Goal: Task Accomplishment & Management: Complete application form

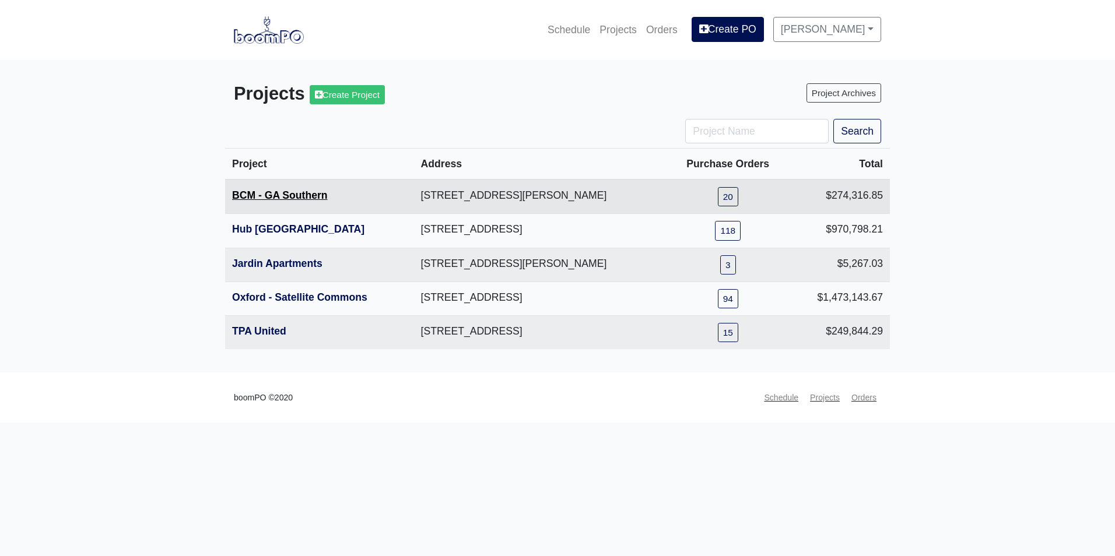
click at [288, 201] on link "BCM - GA Southern" at bounding box center [280, 196] width 96 height 12
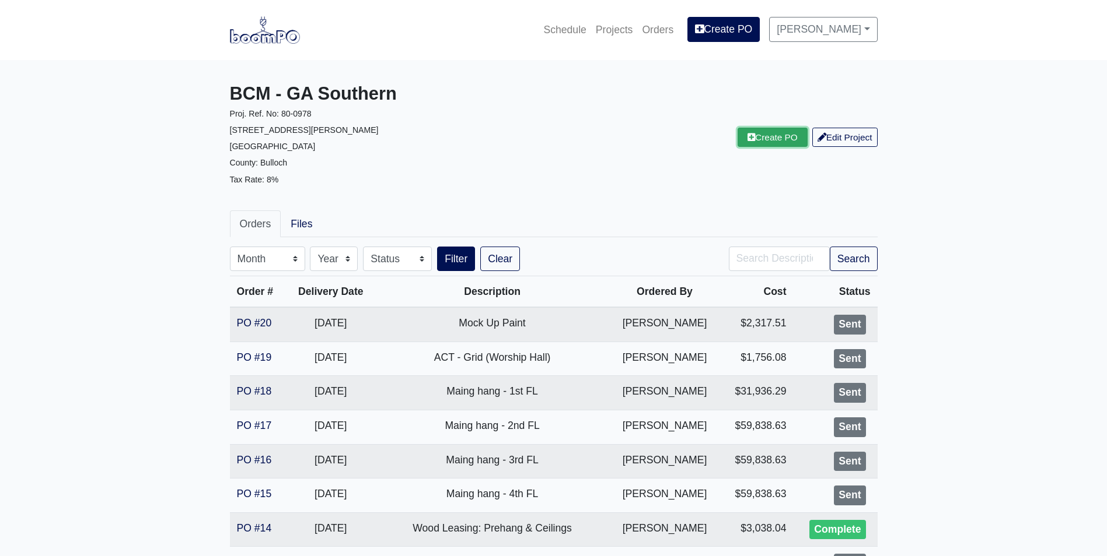
click at [768, 140] on link "Create PO" at bounding box center [772, 137] width 70 height 19
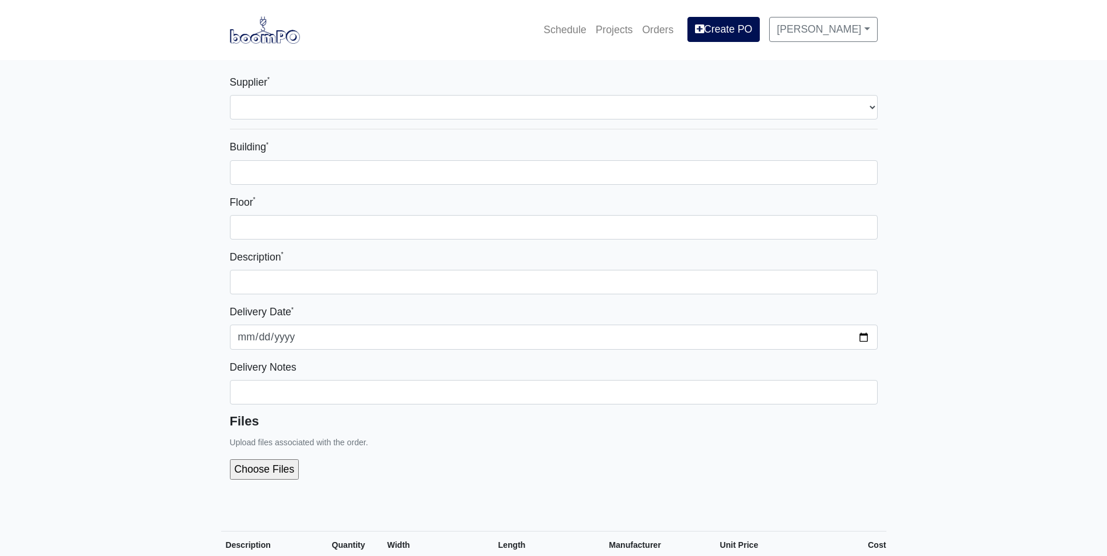
select select
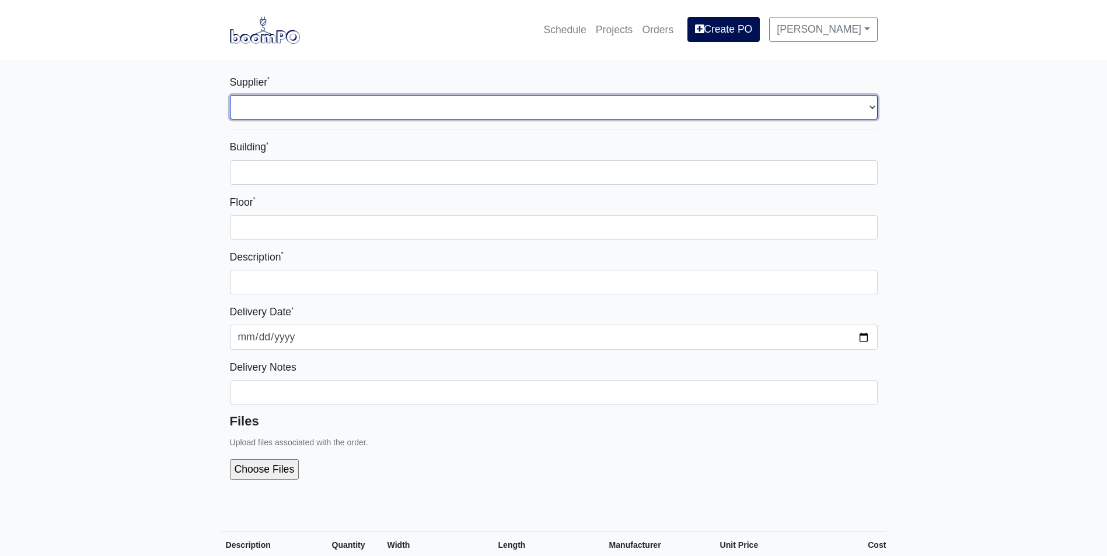
click at [383, 103] on select "Select one... Capitol Materials Coastal - Statesboro, GA Sherwin-Williams - Sta…" at bounding box center [553, 107] width 647 height 24
select select "871"
click at [230, 95] on select "Select one... Capitol Materials Coastal - Statesboro, GA Sherwin-Williams - Sta…" at bounding box center [553, 107] width 647 height 24
select select
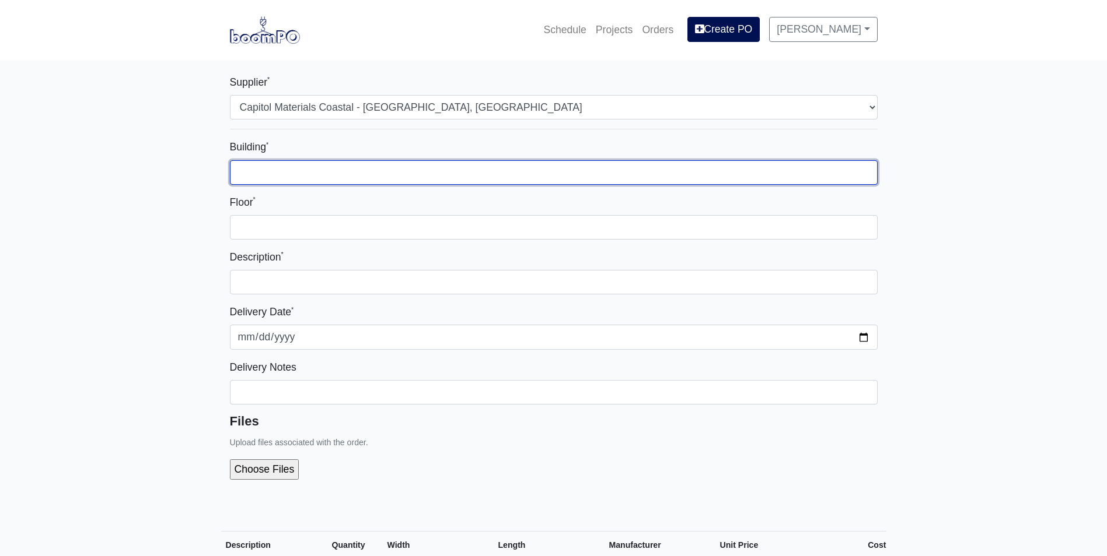
click at [369, 163] on input "Building *" at bounding box center [553, 172] width 647 height 24
type input "1"
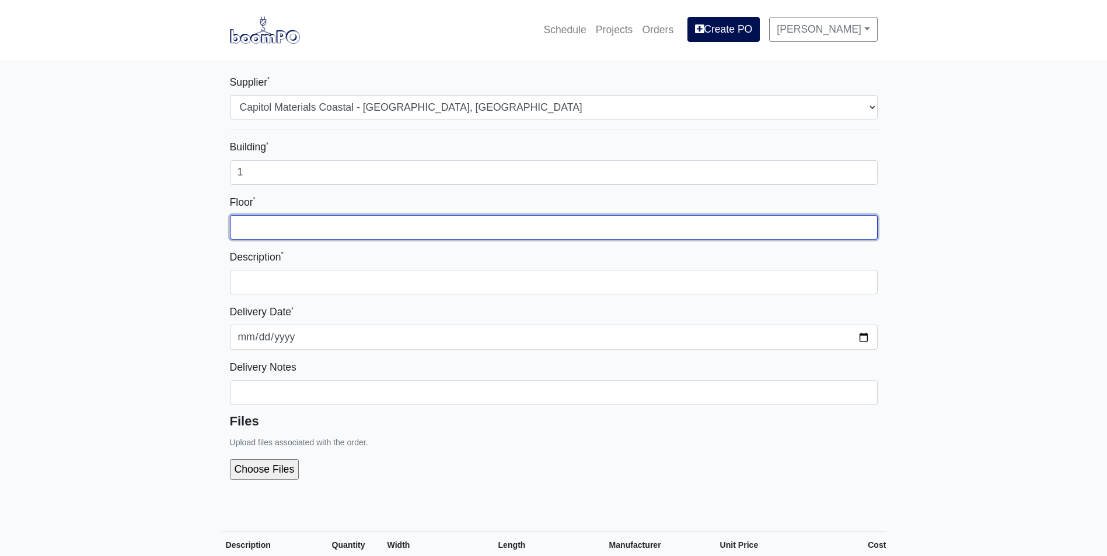
click at [470, 223] on input "Floor *" at bounding box center [553, 227] width 647 height 24
type input "1"
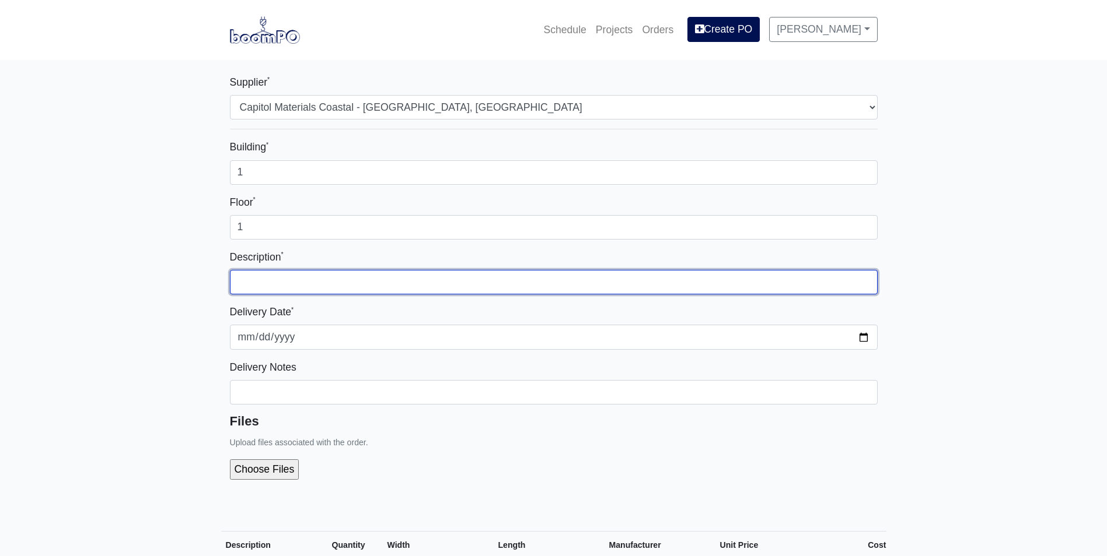
click at [500, 274] on input "text" at bounding box center [553, 282] width 647 height 24
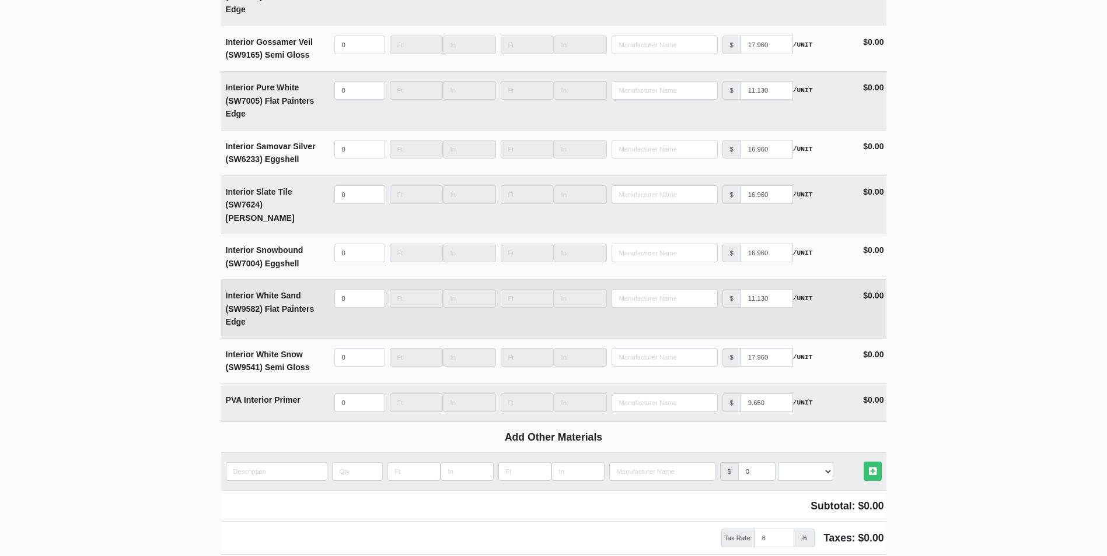
scroll to position [2916, 0]
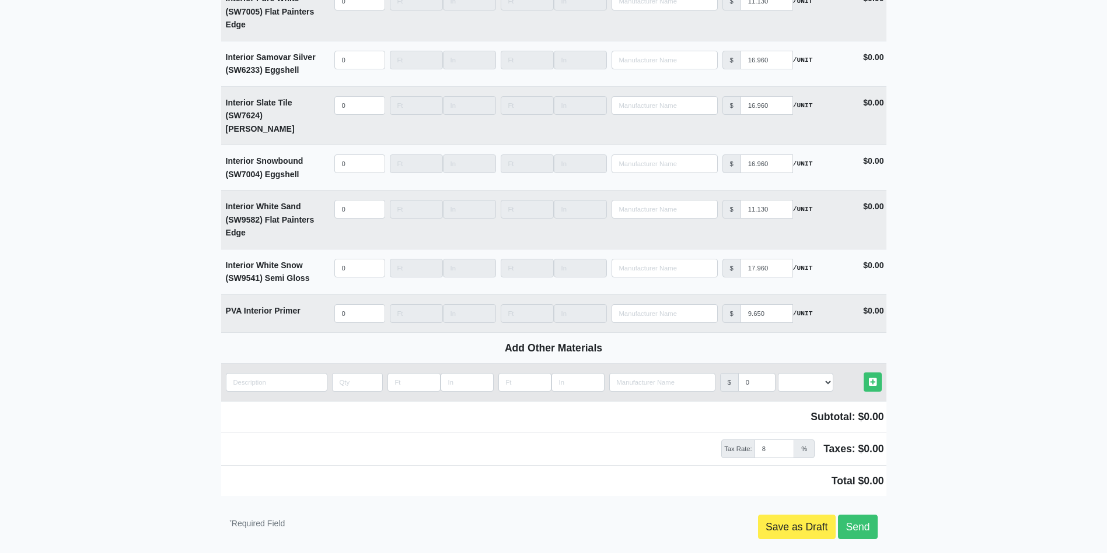
type input "Plywood Blocking for Signage"
click at [290, 373] on input "quantity" at bounding box center [276, 382] width 101 height 19
type input "3"
select select
type input "3/"
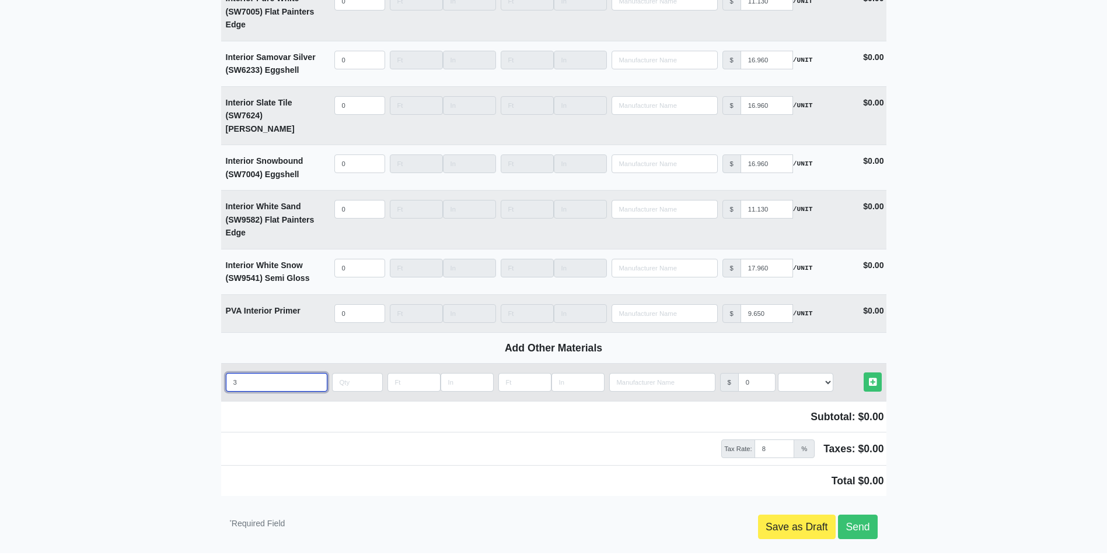
select select
type input "3/4"
select select
type input "3/4'"
select select
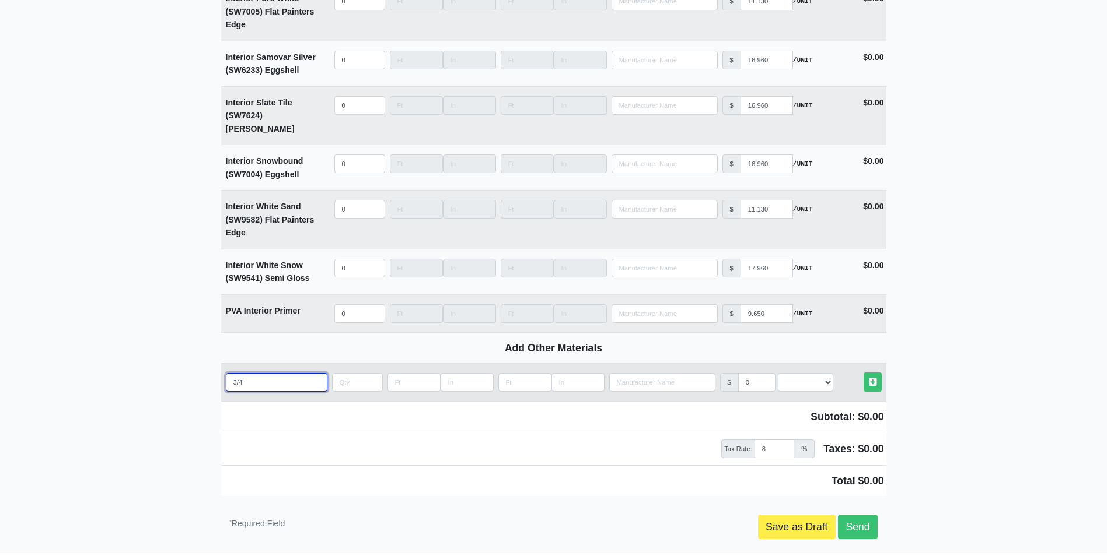
type input "3/4''"
select select
type input "3/4''"
select select
type input "3/4'' F"
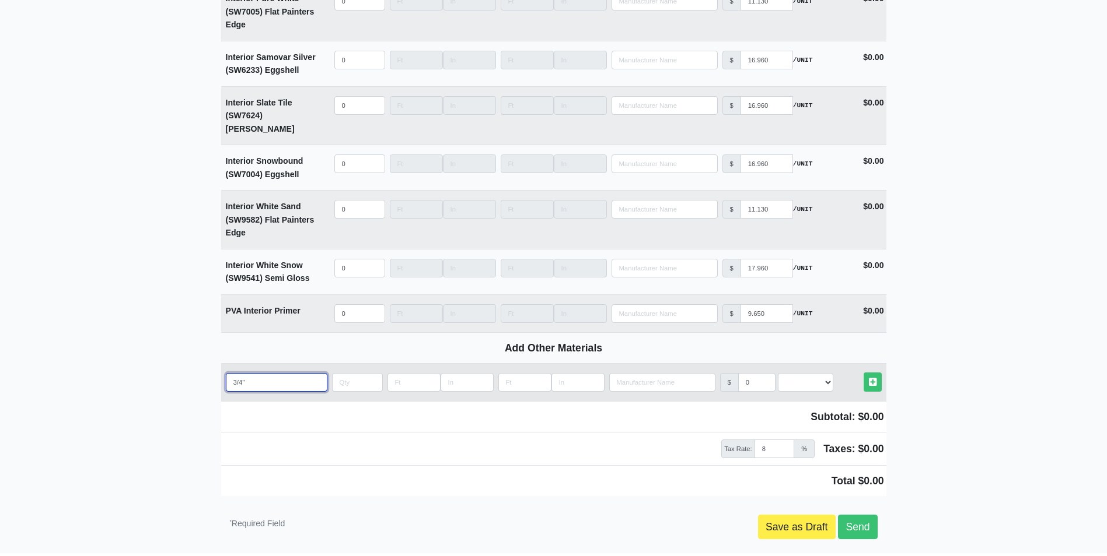
select select
type input "3/4'' FR"
select select
type input "3/4'' FRT"
select select
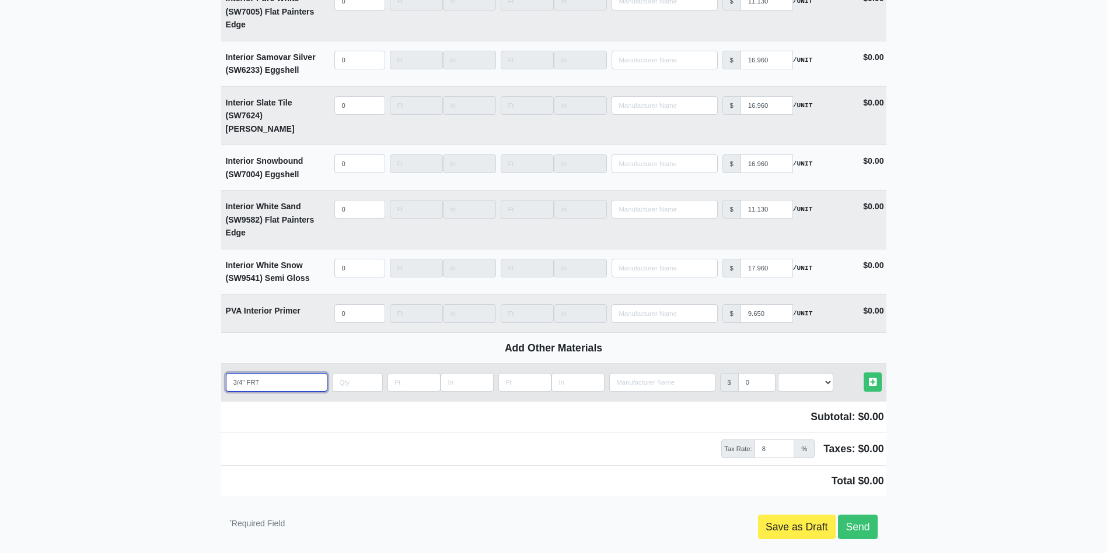
type input "3/4'' FRT"
select select
type input "3/4'' FRT P"
select select
type input "3/4'' FRT Pl"
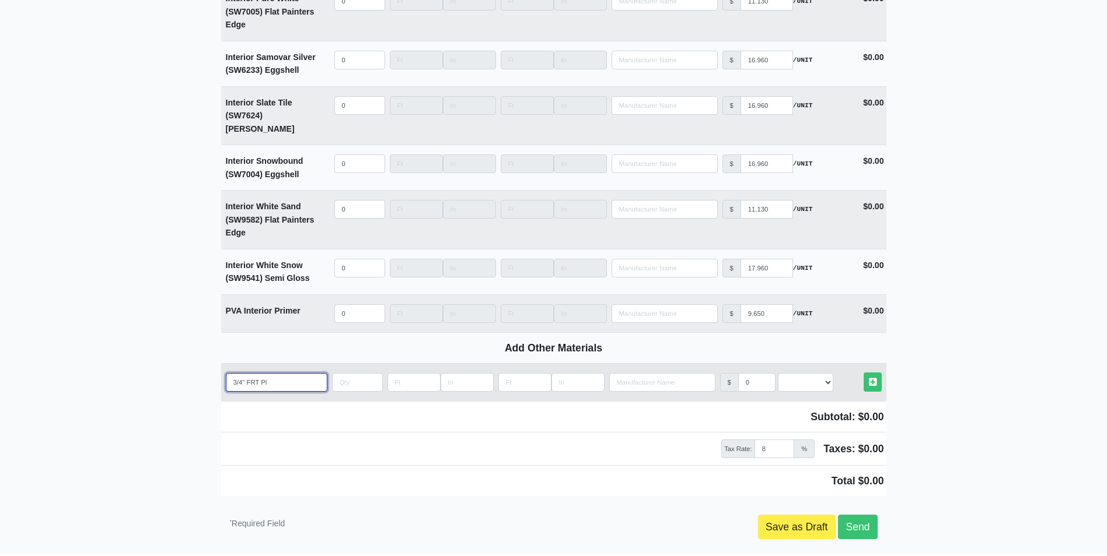
select select
type input "3/4'' FRT Ply"
select select
type input "3/4'' FRT Plyw"
select select
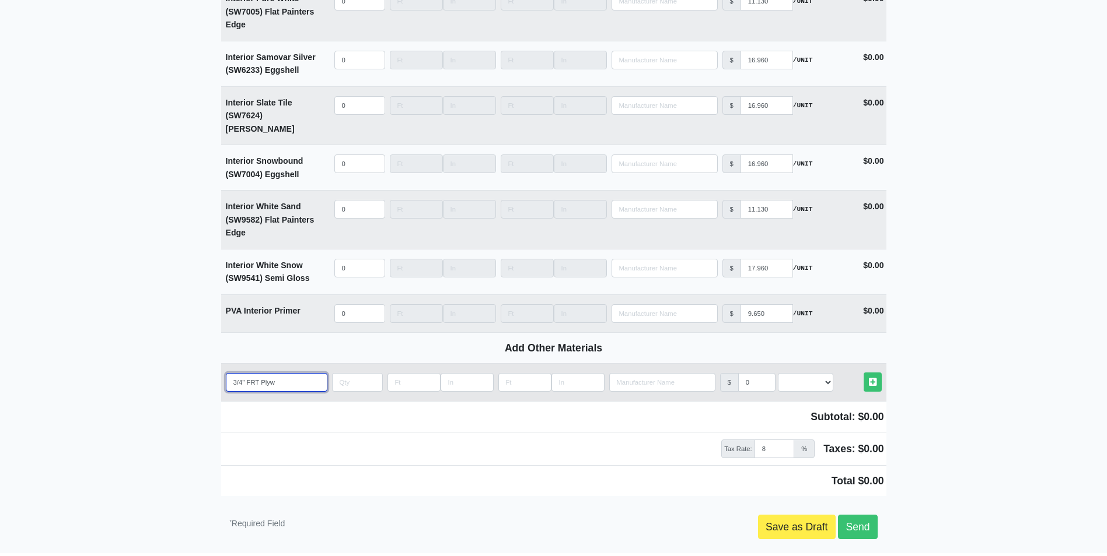
type input "3/4'' FRT Plywo"
select select
type input "3/4'' FRT Plywoo"
select select
type input "3/4'' FRT Plywood"
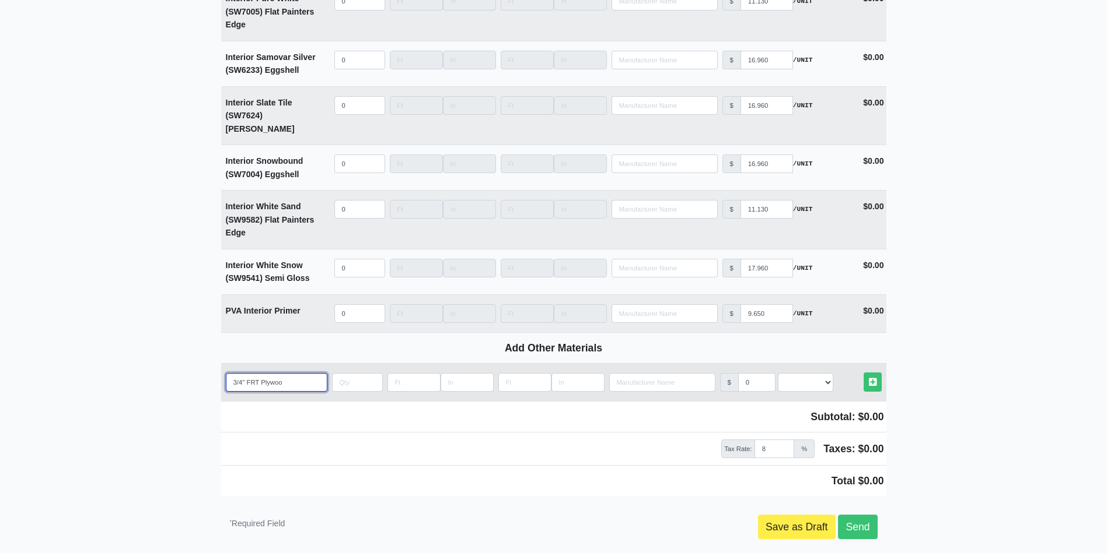
select select
type input "3/4'' FRT Plywood"
select select
type input "3/4'' FRT Plywood"
click at [398, 373] on input "Length" at bounding box center [413, 382] width 53 height 19
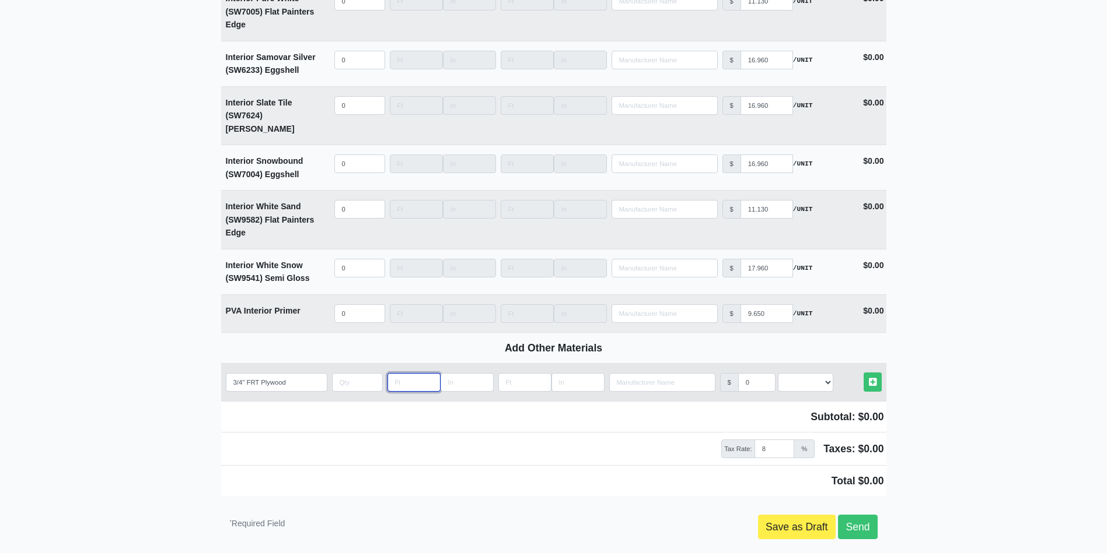
type input "4"
select select
type input "4"
click at [513, 373] on input "Length" at bounding box center [524, 382] width 53 height 19
type input "8"
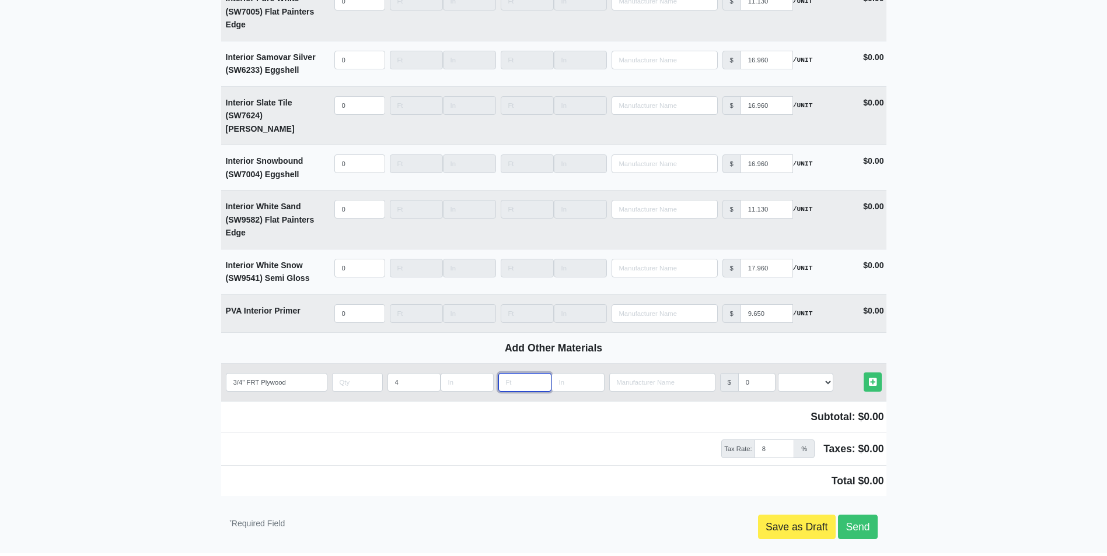
select select
type input "8"
click at [358, 373] on input "quantity" at bounding box center [357, 382] width 51 height 19
click at [815, 373] on select "Select an Option! UNIT MLF LF MSQFT SQFT" at bounding box center [805, 382] width 55 height 19
select select "0"
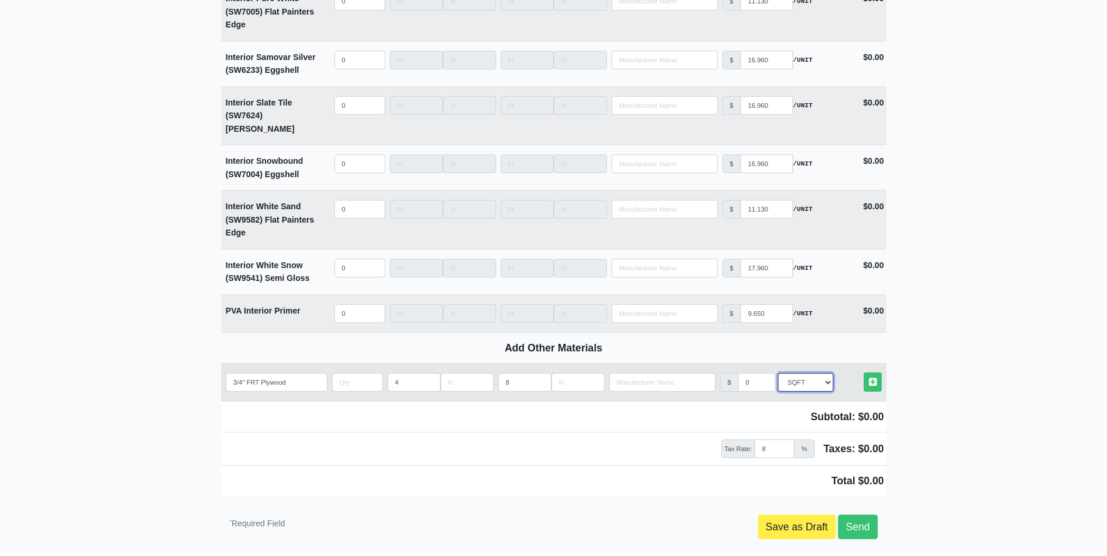
click at [778, 373] on select "Select an Option! UNIT MLF LF MSQFT SQFT" at bounding box center [805, 382] width 55 height 19
drag, startPoint x: 752, startPoint y: 338, endPoint x: 724, endPoint y: 337, distance: 27.5
click at [724, 373] on div "$ 0" at bounding box center [747, 382] width 55 height 19
type input "1.97"
click at [345, 373] on input "quantity" at bounding box center [357, 382] width 51 height 19
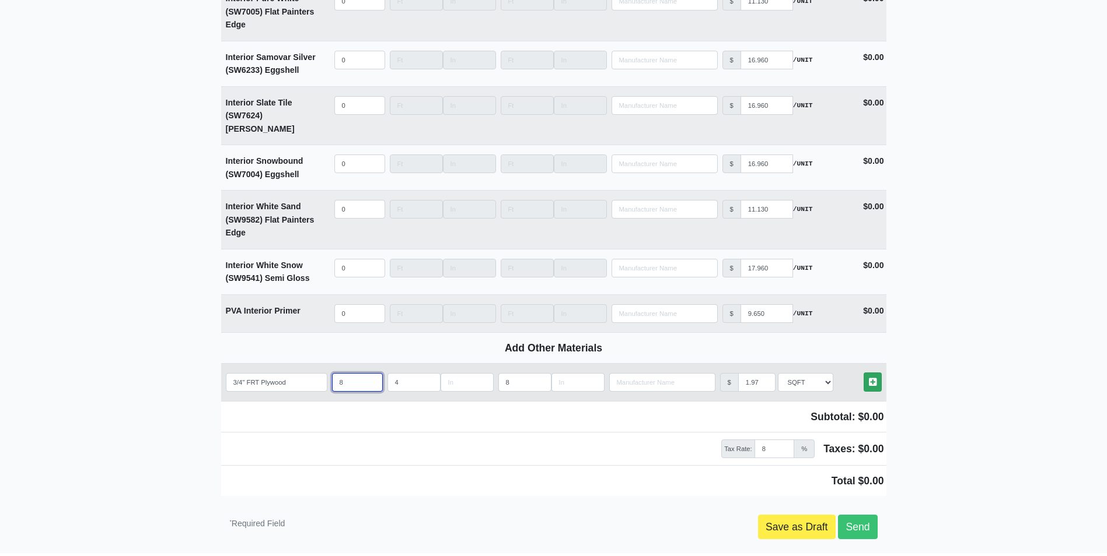
type input "8"
click at [873, 378] on icon at bounding box center [873, 382] width 8 height 9
select select
click at [866, 514] on link "Send" at bounding box center [857, 526] width 39 height 24
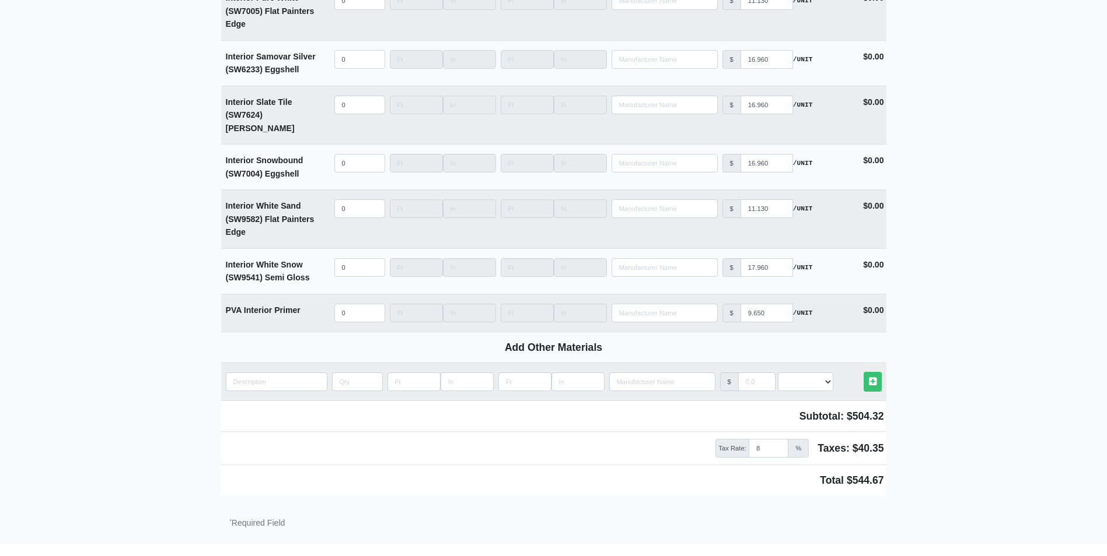
scroll to position [2977, 0]
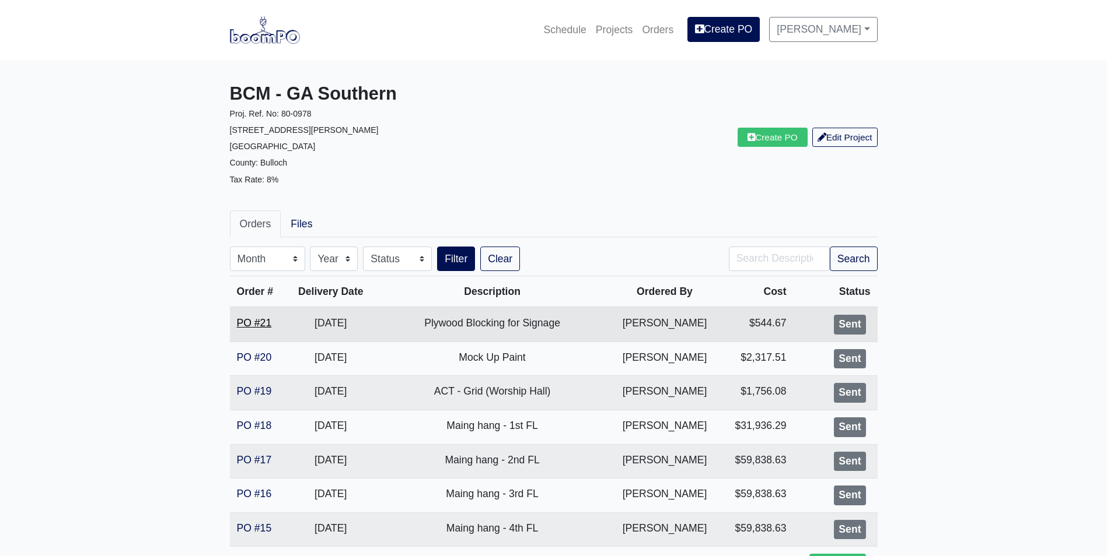
click at [263, 324] on link "PO #21" at bounding box center [254, 323] width 35 height 12
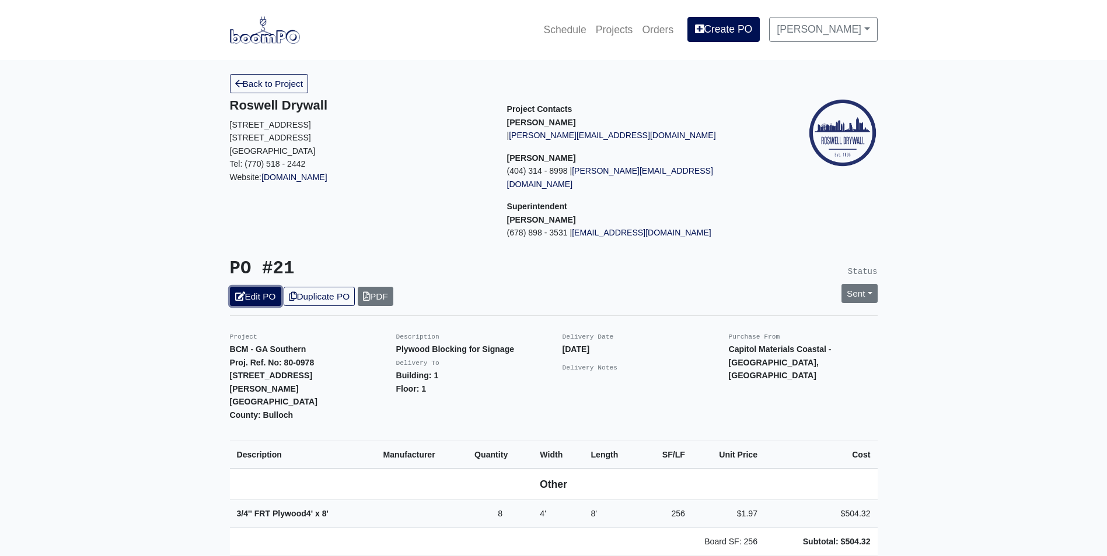
click at [258, 289] on link "Edit PO" at bounding box center [255, 296] width 51 height 19
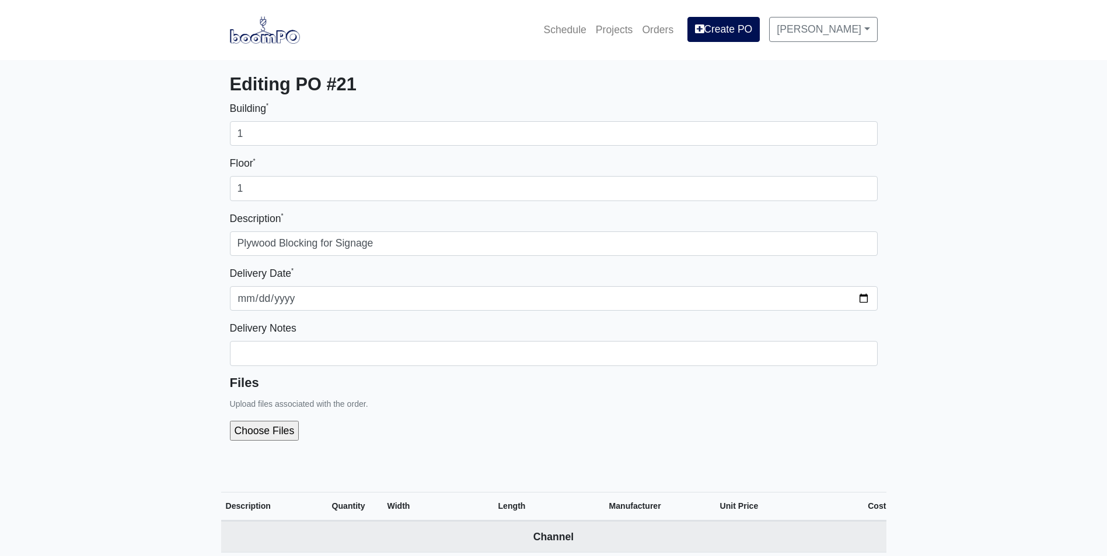
select select
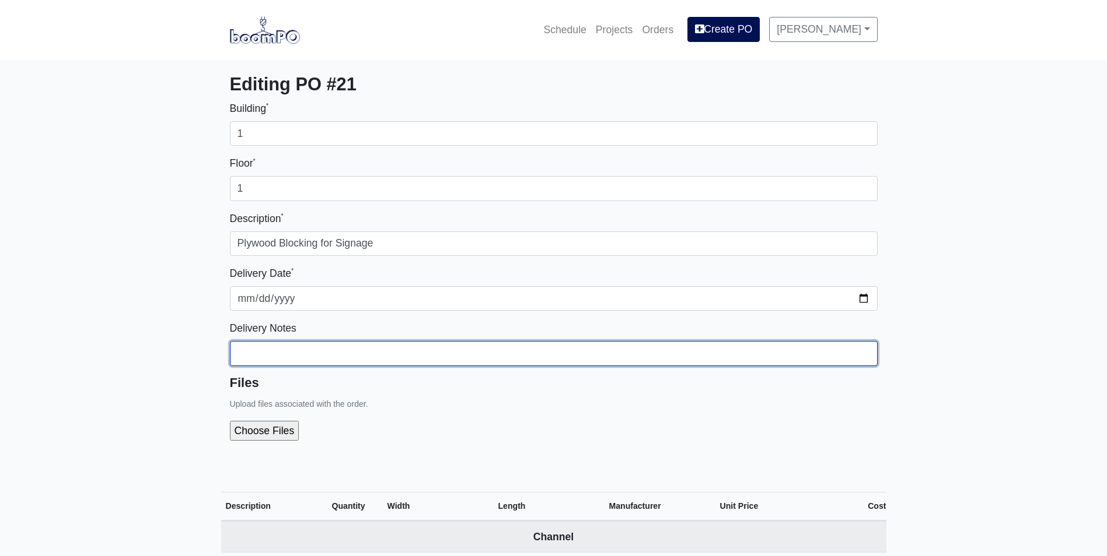
click at [295, 351] on input "Building *" at bounding box center [553, 353] width 647 height 24
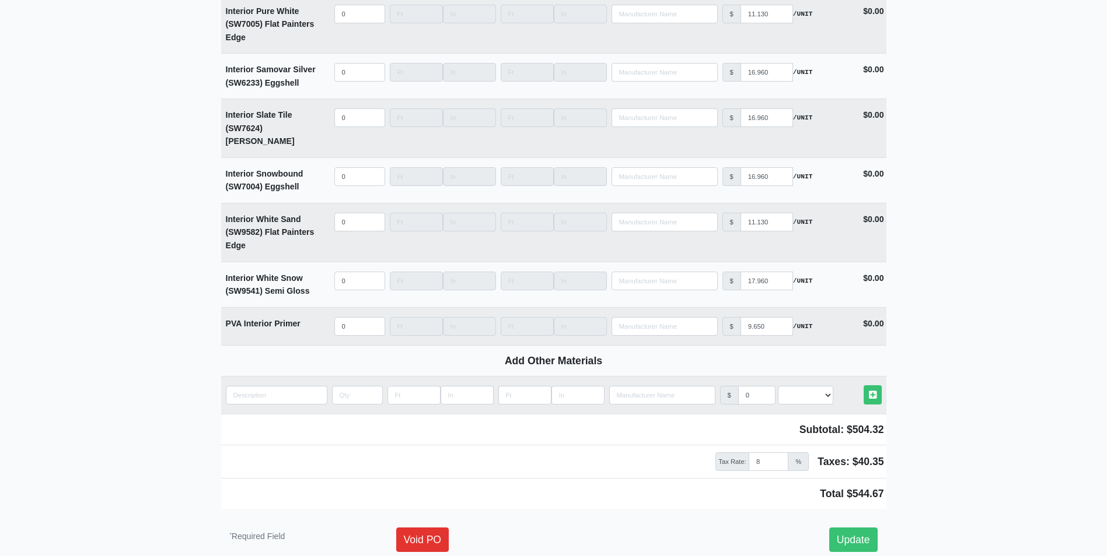
scroll to position [2947, 0]
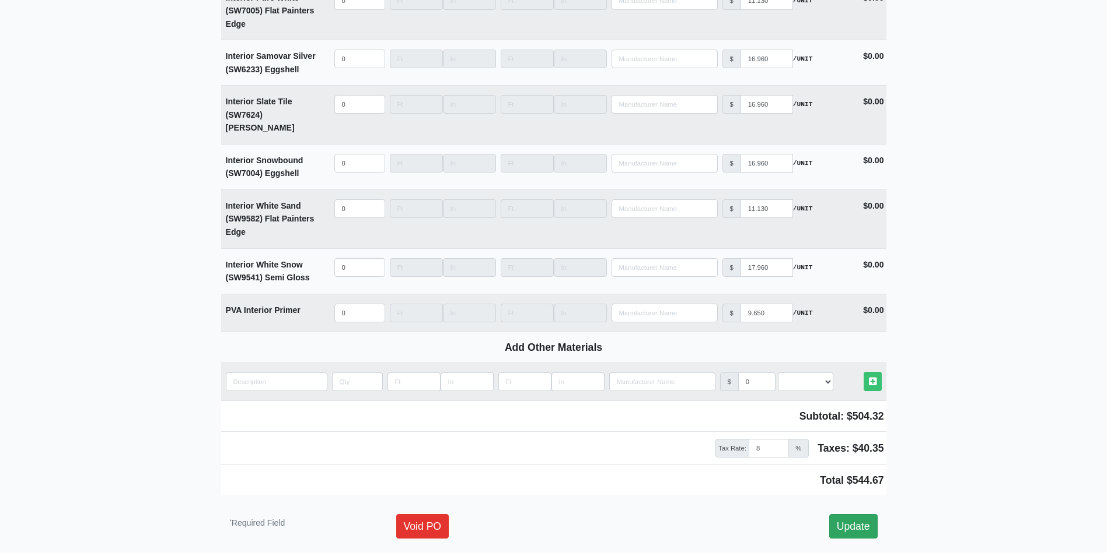
type input "Ask Leo for delivery date"
click at [851, 514] on link "Update" at bounding box center [853, 526] width 48 height 24
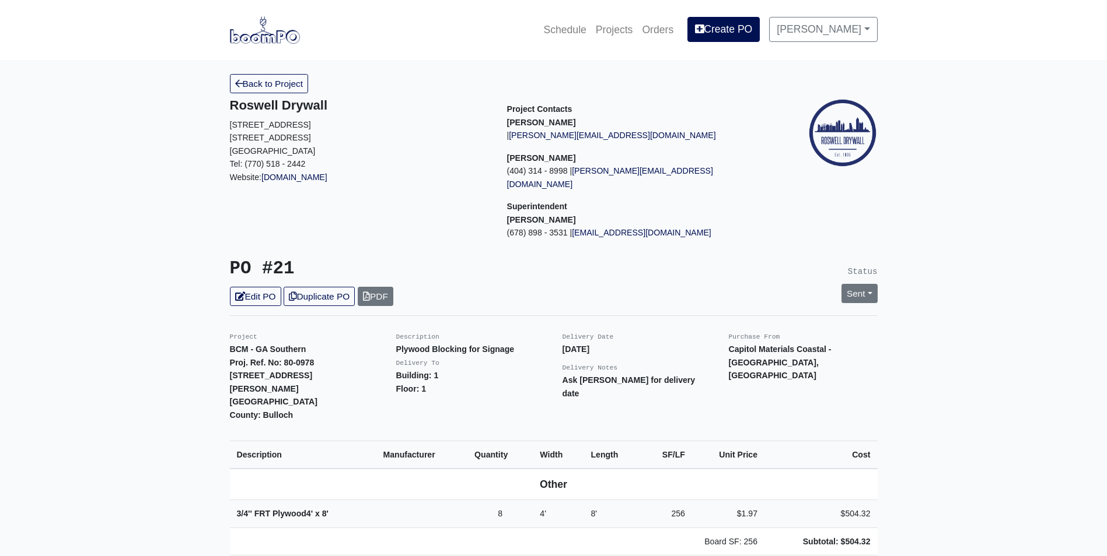
click at [279, 37] on img at bounding box center [265, 29] width 70 height 27
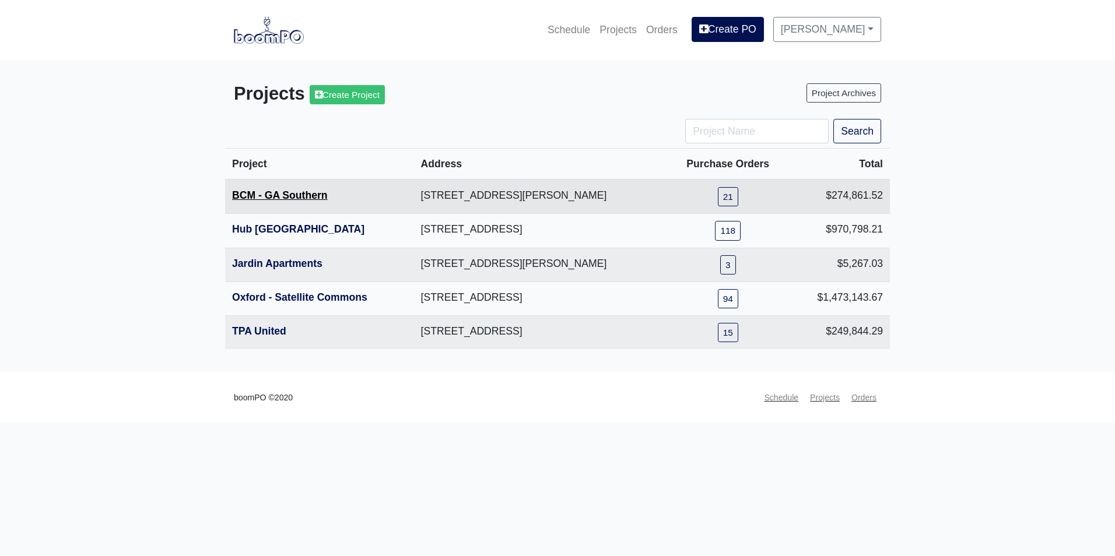
click at [286, 201] on link "BCM - GA Southern" at bounding box center [280, 196] width 96 height 12
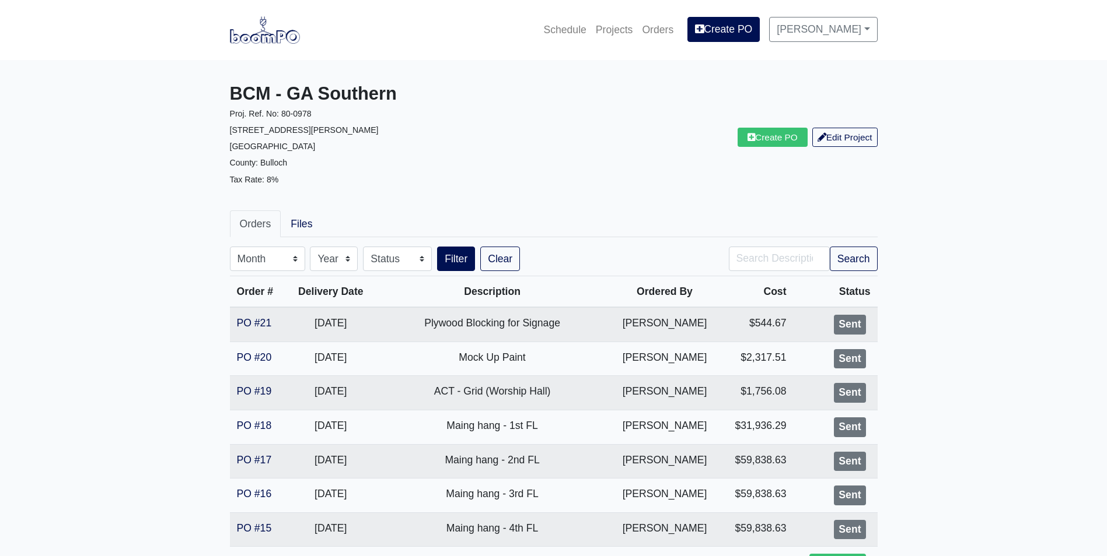
click at [244, 46] on link at bounding box center [265, 30] width 70 height 32
